Goal: Task Accomplishment & Management: Use online tool/utility

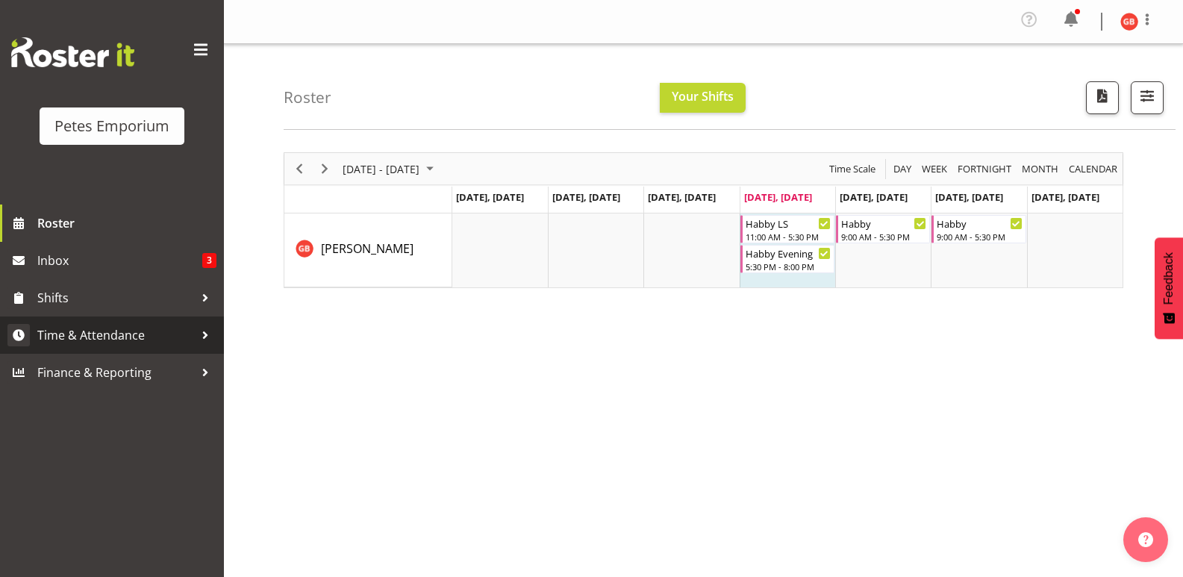
click at [110, 338] on span "Time & Attendance" at bounding box center [115, 335] width 157 height 22
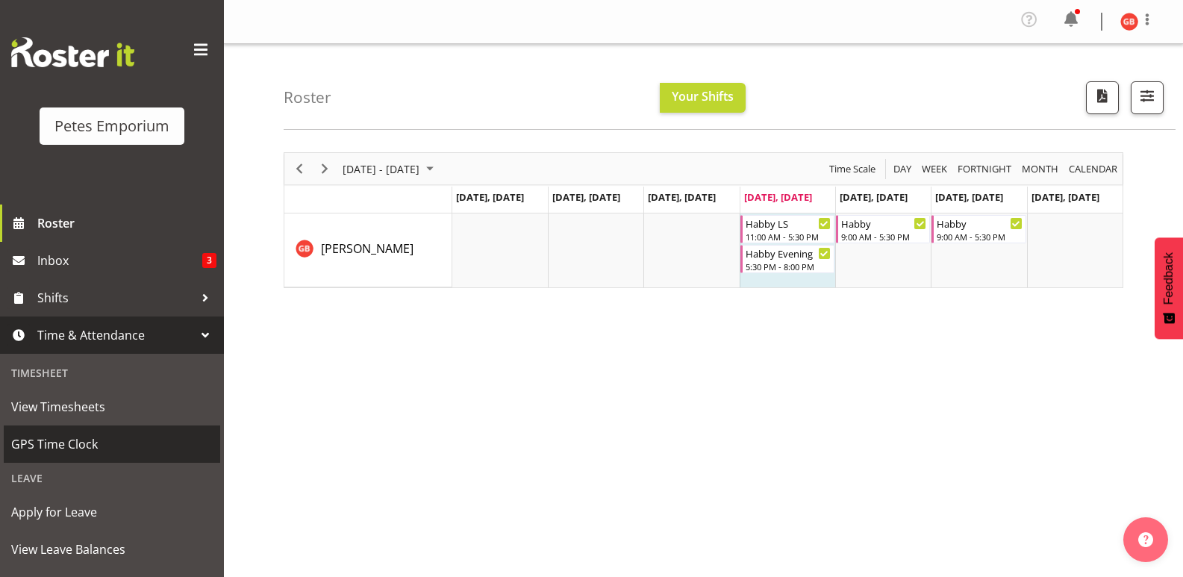
click at [67, 440] on span "GPS Time Clock" at bounding box center [111, 444] width 201 height 22
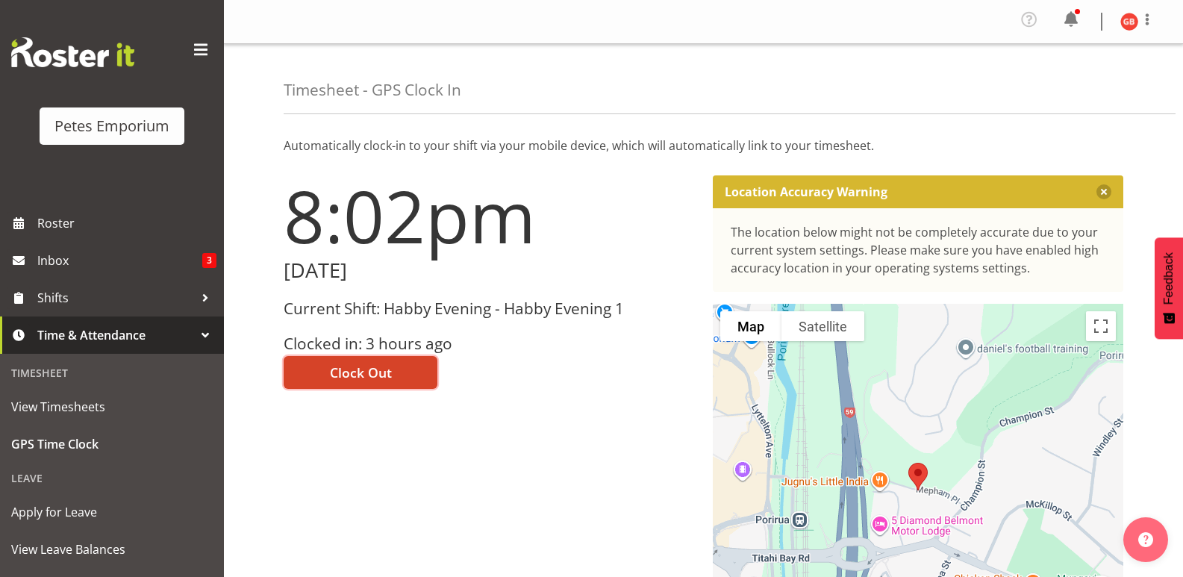
click at [404, 371] on button "Clock Out" at bounding box center [361, 372] width 154 height 33
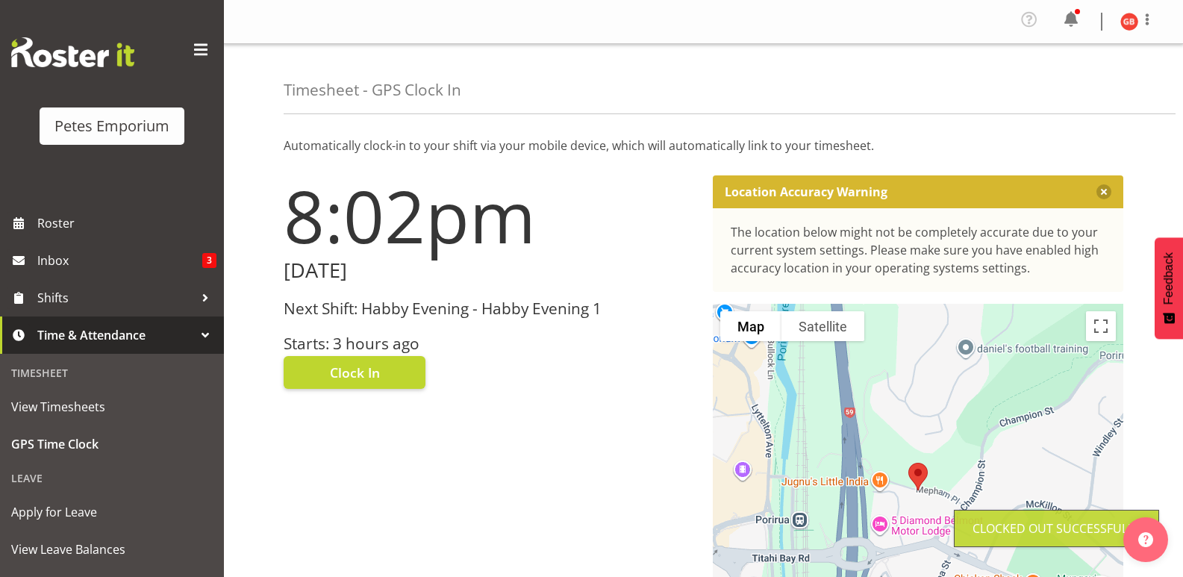
click at [1123, 29] on figure at bounding box center [1129, 22] width 18 height 18
click at [1057, 88] on link "Log Out" at bounding box center [1084, 82] width 143 height 27
